Goal: Transaction & Acquisition: Purchase product/service

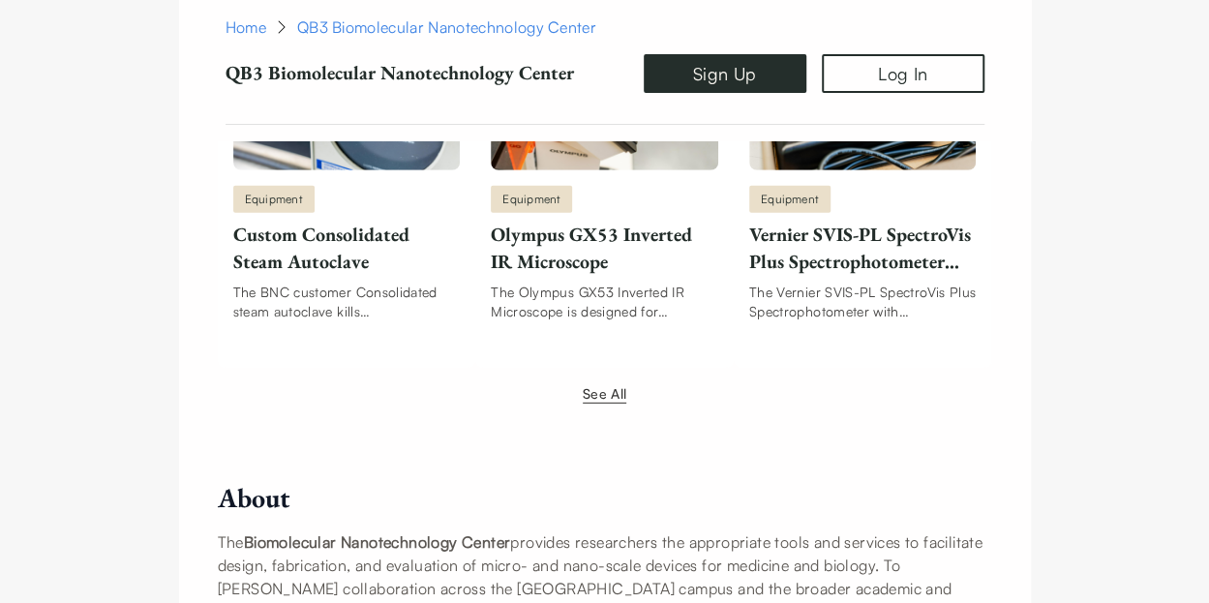
scroll to position [2674, 0]
click at [600, 382] on button "See All" at bounding box center [605, 392] width 44 height 20
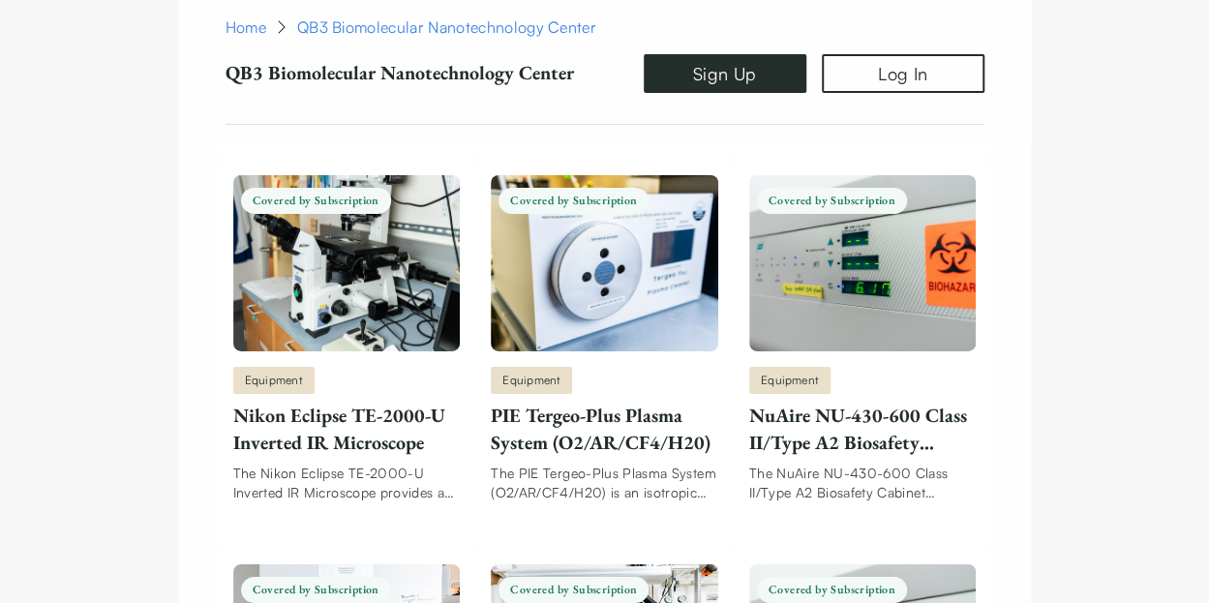
scroll to position [10363, 0]
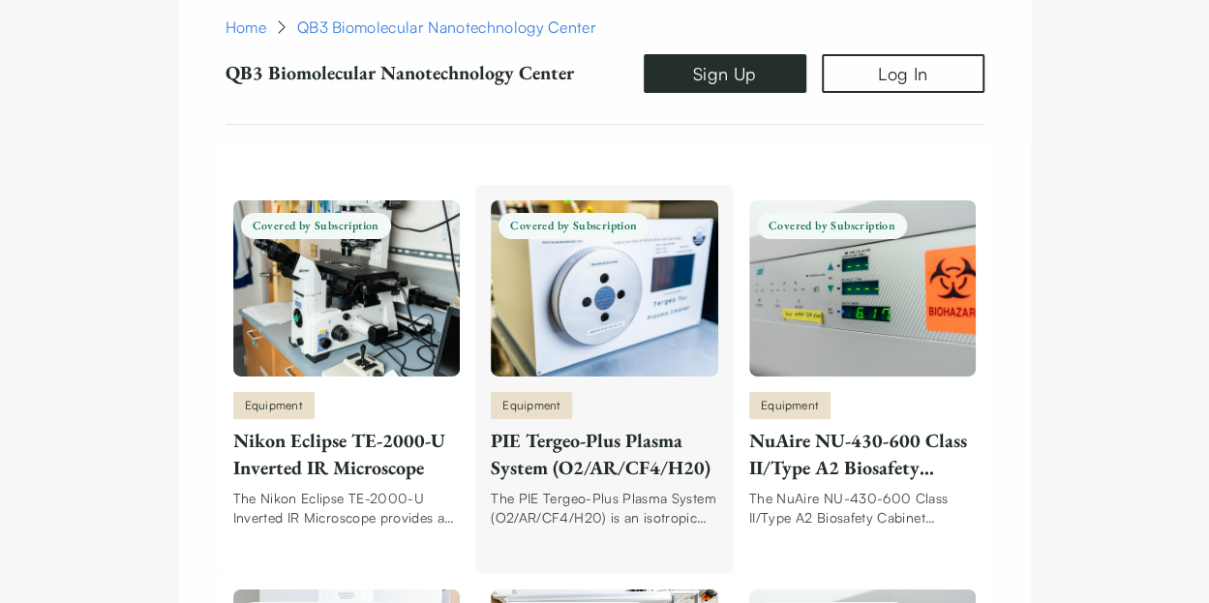
click at [655, 491] on div "The PIE Tergeo-Plus Plasma System (O2/AR/CF4/H20) is an isotropic plasma etchin…" at bounding box center [604, 508] width 227 height 39
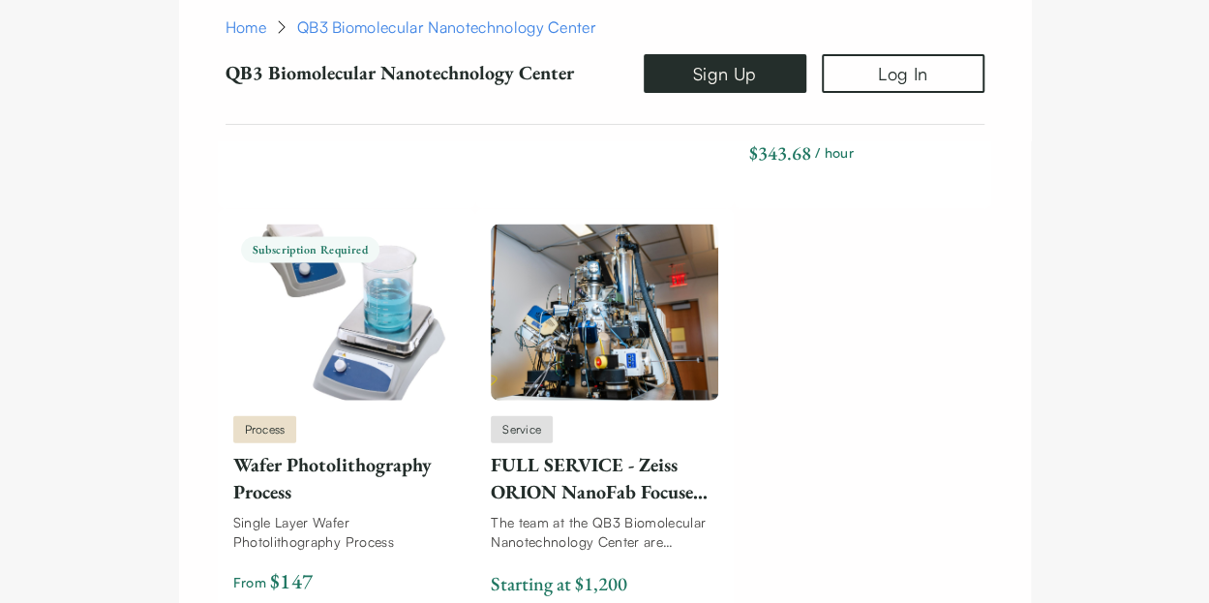
scroll to position [12747, 0]
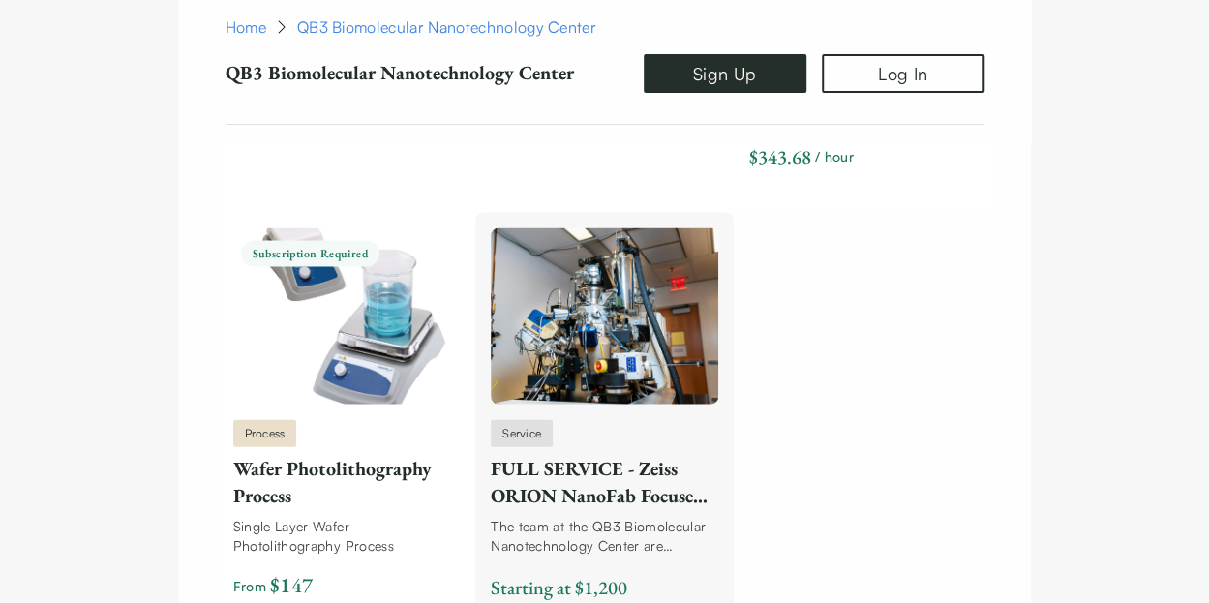
click at [693, 487] on div "Service FULL SERVICE - Zeiss ORION NanoFab Focused Ion Beam Microscope (He/Ne/G…" at bounding box center [604, 516] width 227 height 193
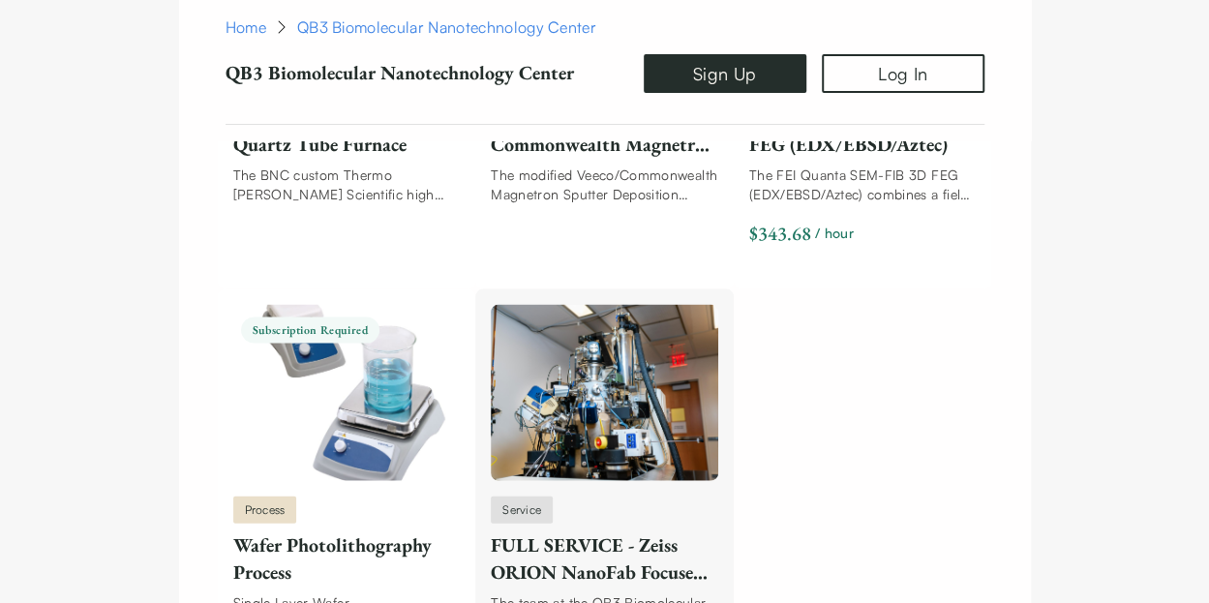
scroll to position [12759, 0]
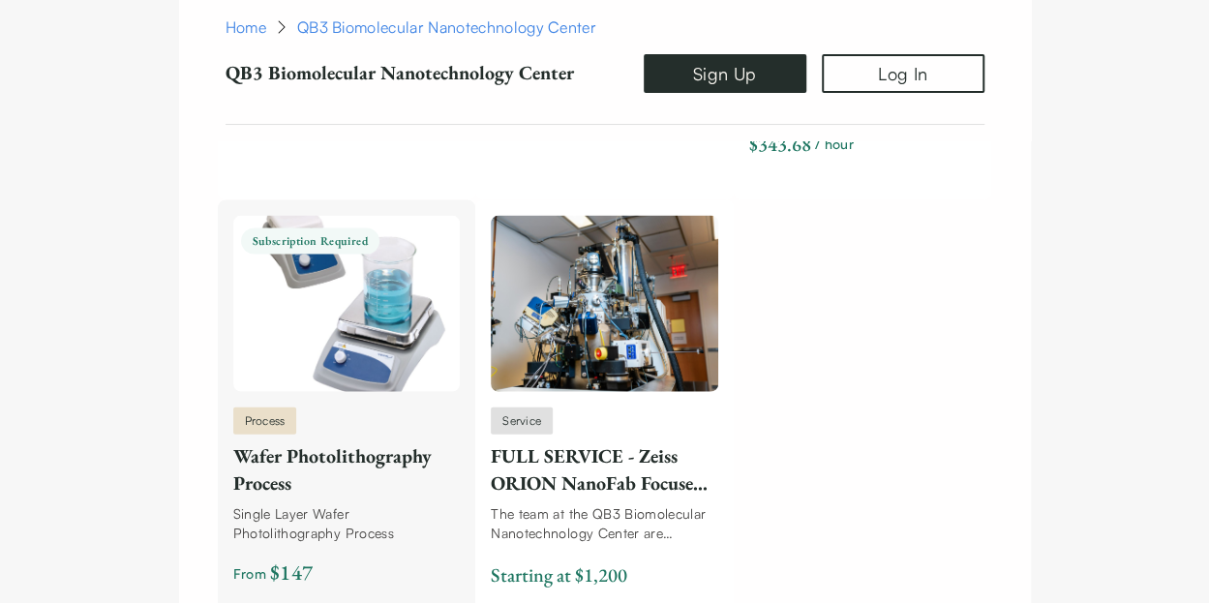
click at [415, 466] on div "Wafer Photolithography Process" at bounding box center [346, 469] width 227 height 54
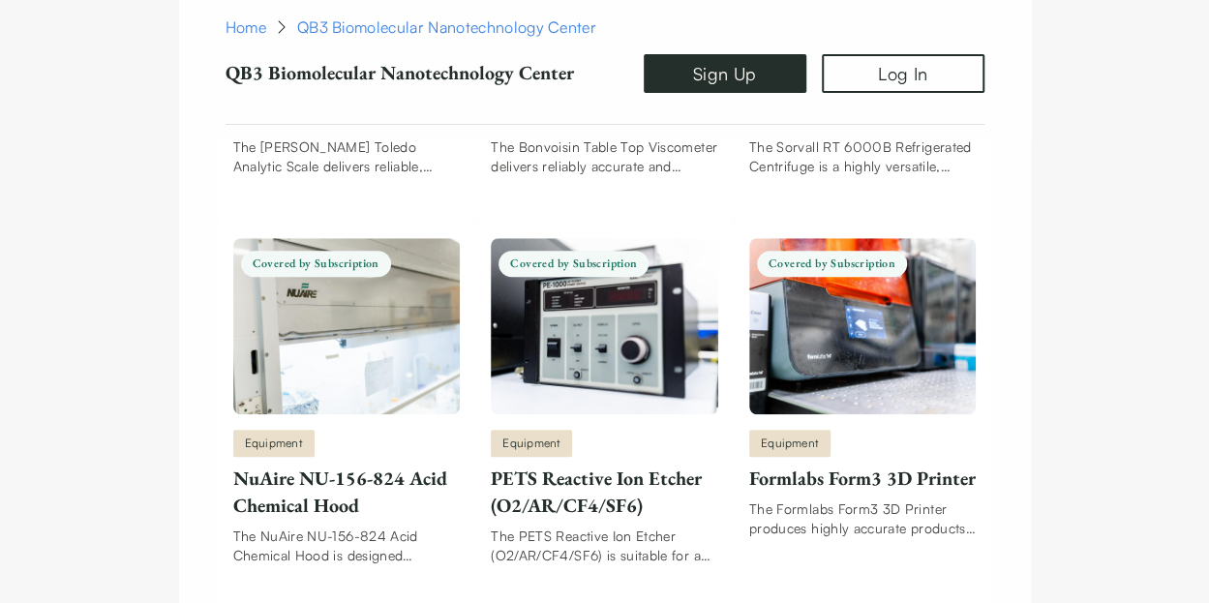
scroll to position [11506, 0]
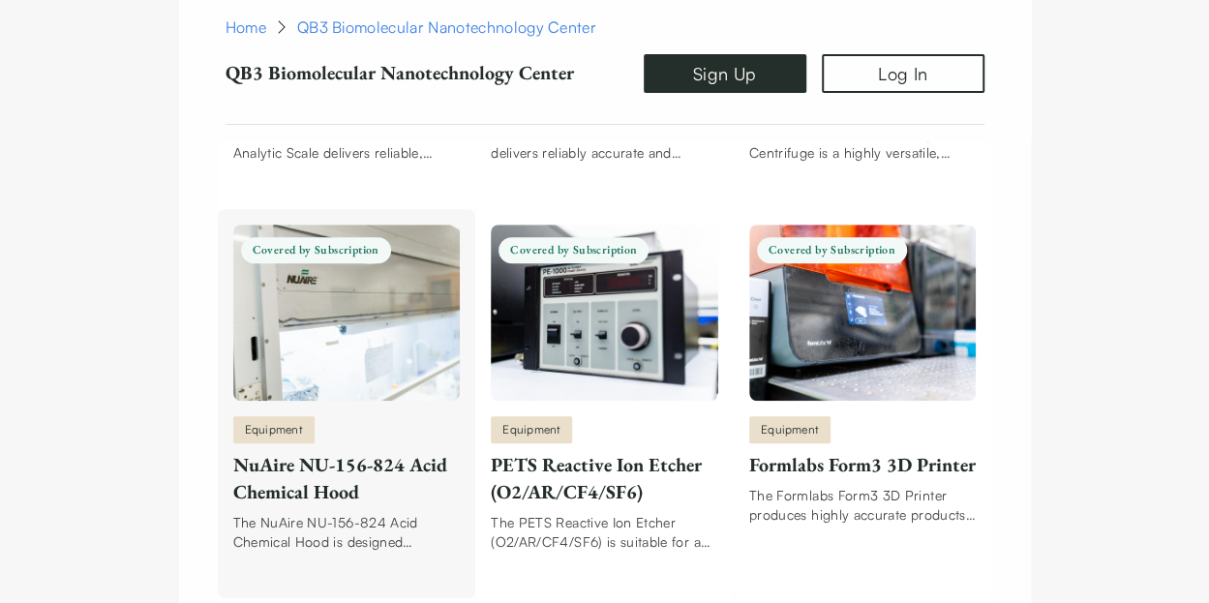
click at [350, 513] on div "The NuAire NU-156-824 Acid Chemical Hood is designed specifically for the safe …" at bounding box center [346, 532] width 227 height 39
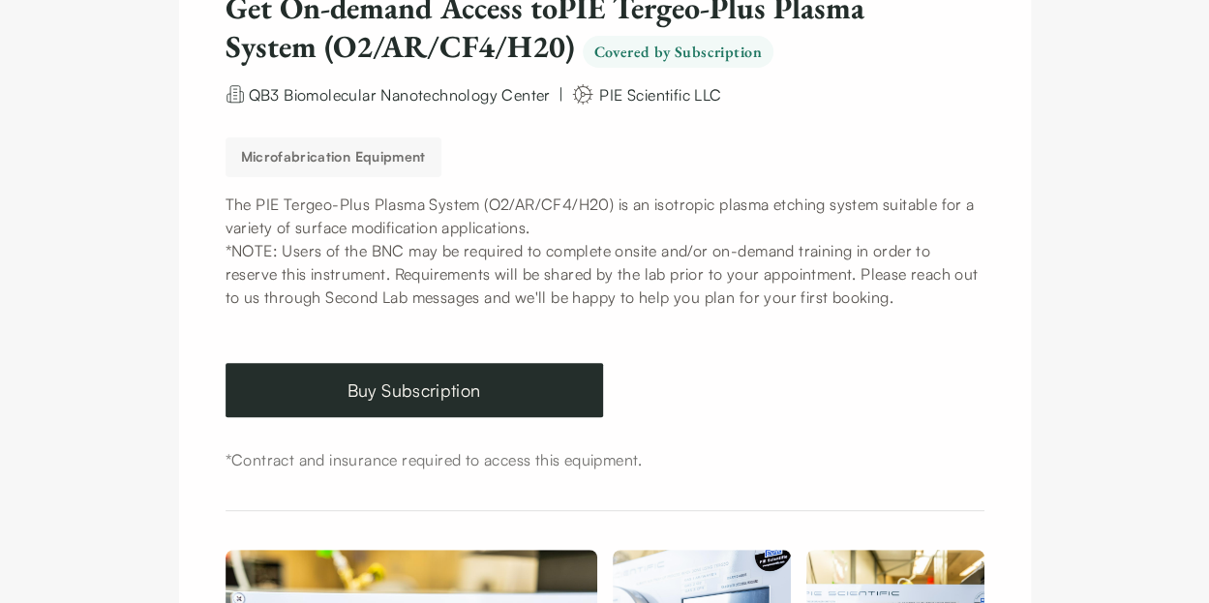
scroll to position [260, 0]
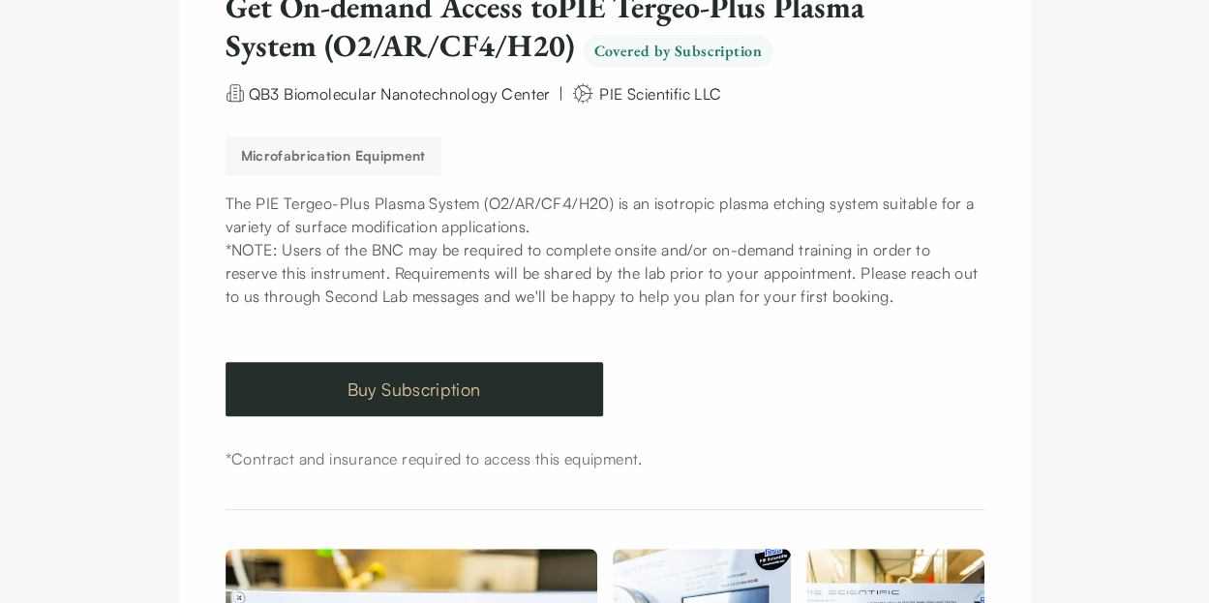
click at [494, 400] on link "Buy Subscription" at bounding box center [413, 389] width 377 height 54
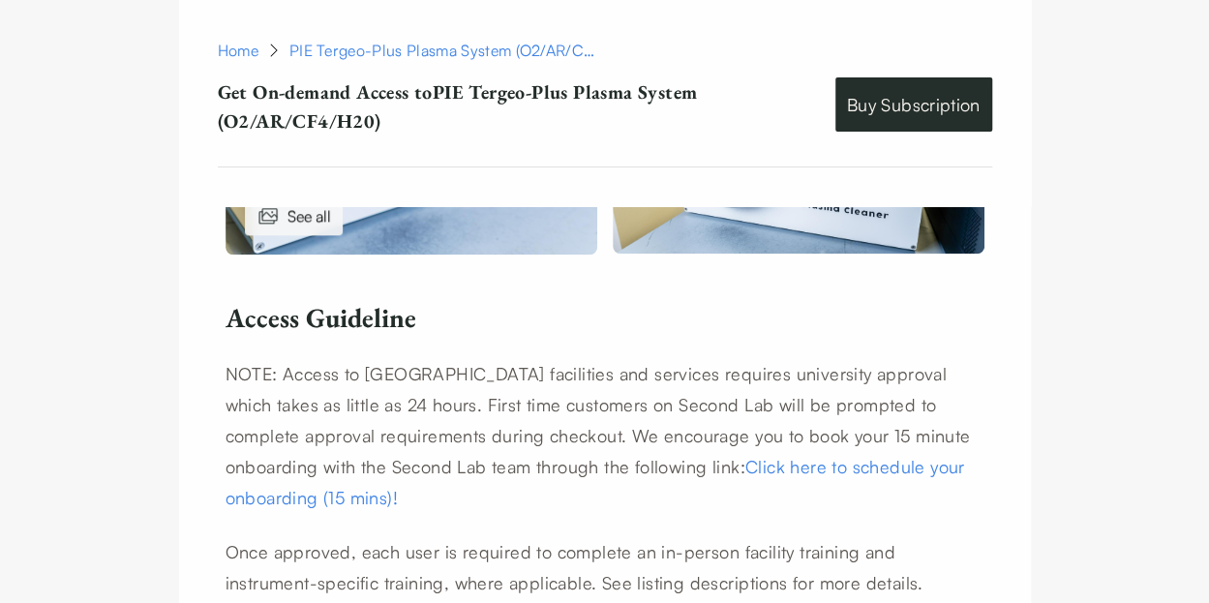
scroll to position [963, 0]
click at [799, 465] on link "Click here to schedule your onboarding (15 mins)!" at bounding box center [594, 481] width 739 height 52
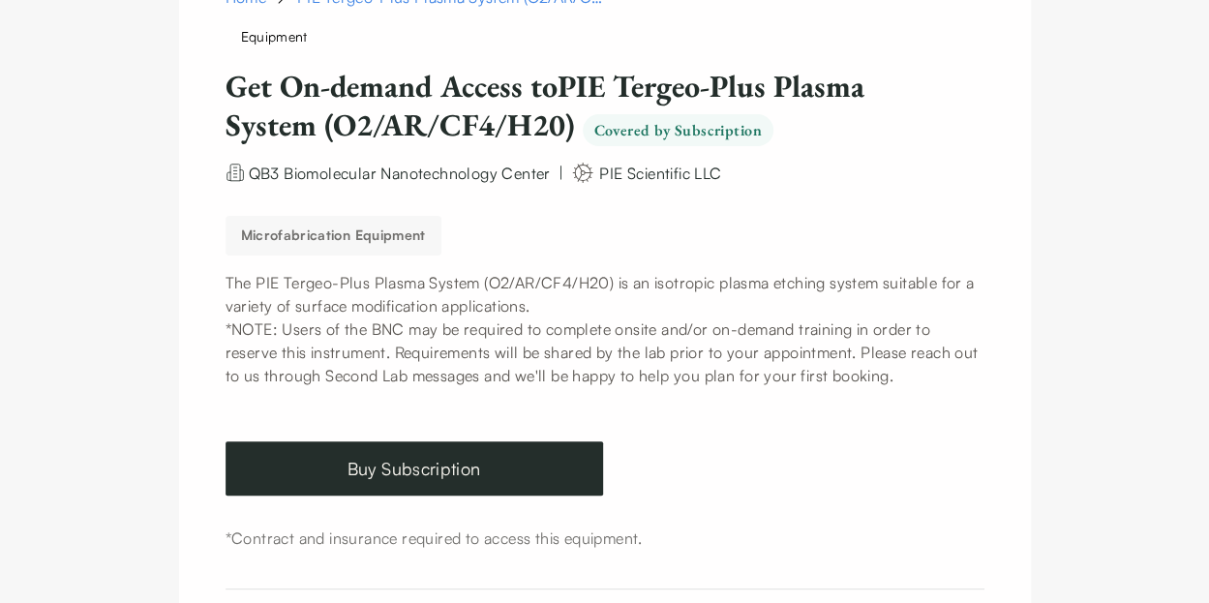
scroll to position [0, 0]
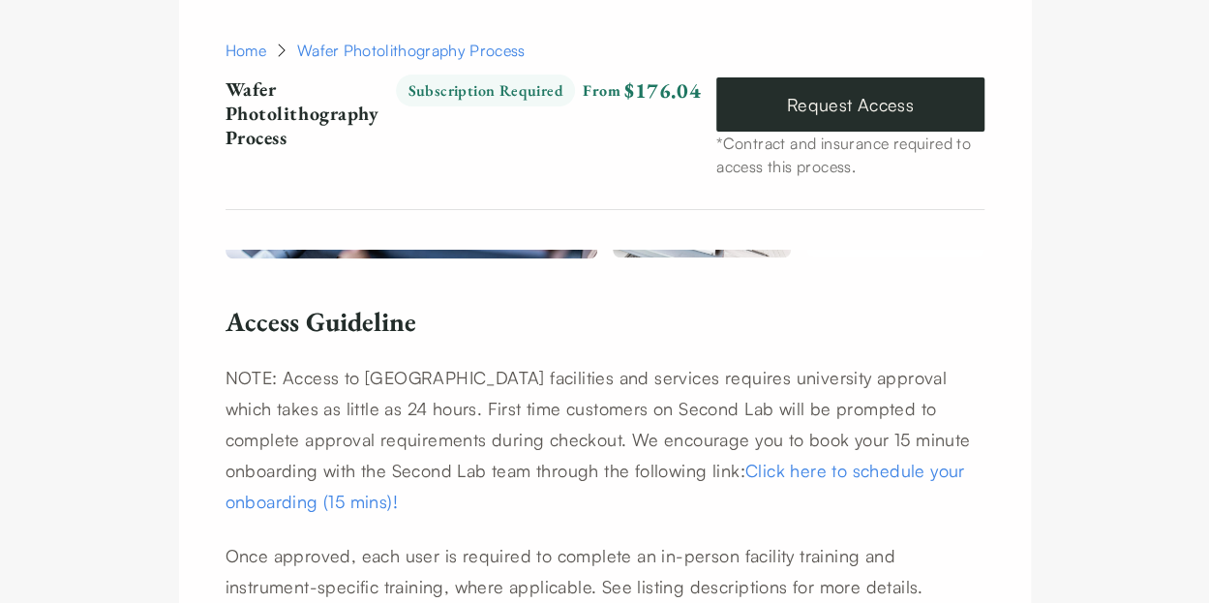
scroll to position [952, 0]
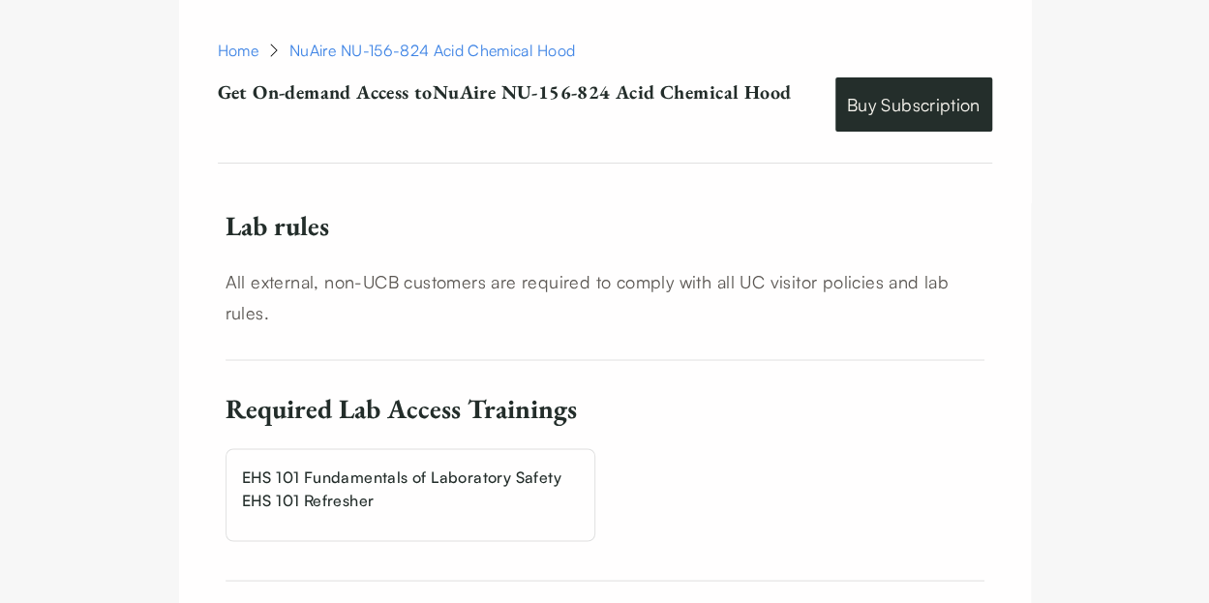
scroll to position [1461, 0]
